Goal: Task Accomplishment & Management: Use online tool/utility

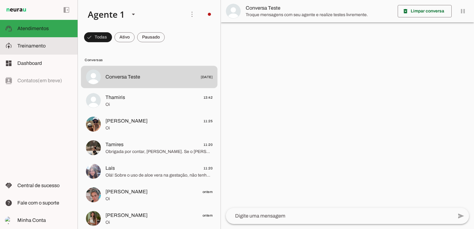
click at [33, 47] on span "Treinamento" at bounding box center [31, 45] width 28 height 5
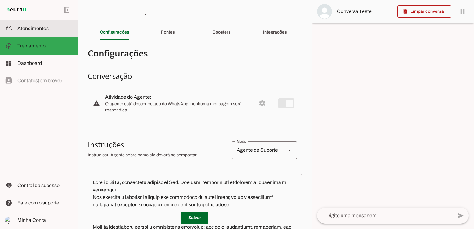
click at [52, 31] on slot at bounding box center [44, 28] width 55 height 7
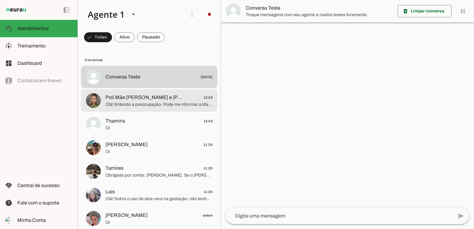
click at [152, 99] on span "Poli Mãe [PERSON_NAME] e [PERSON_NAME]" at bounding box center [144, 97] width 77 height 7
